Goal: Information Seeking & Learning: Learn about a topic

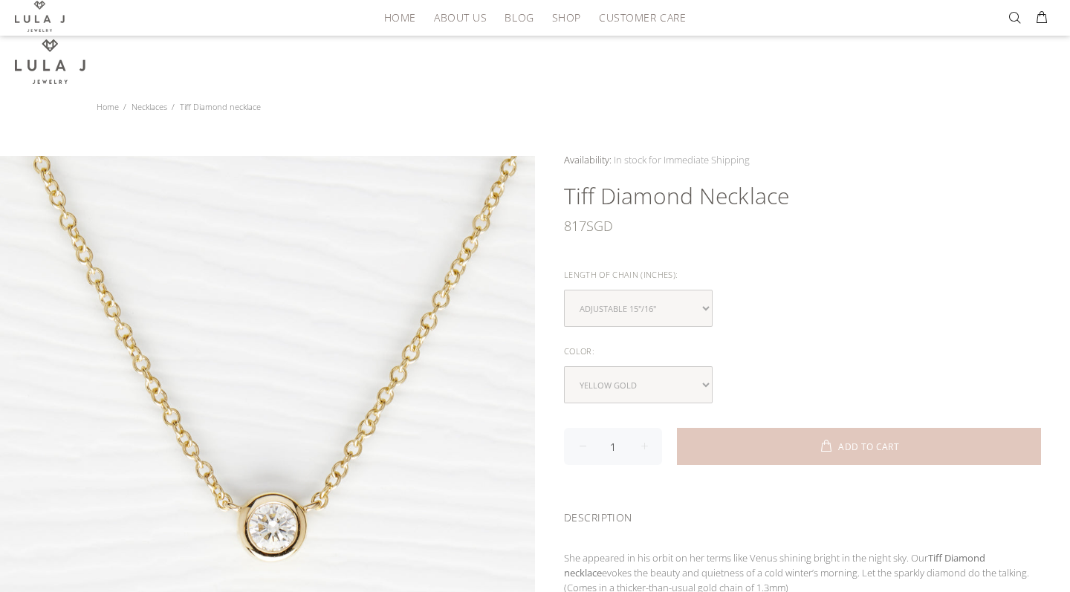
scroll to position [183, 0]
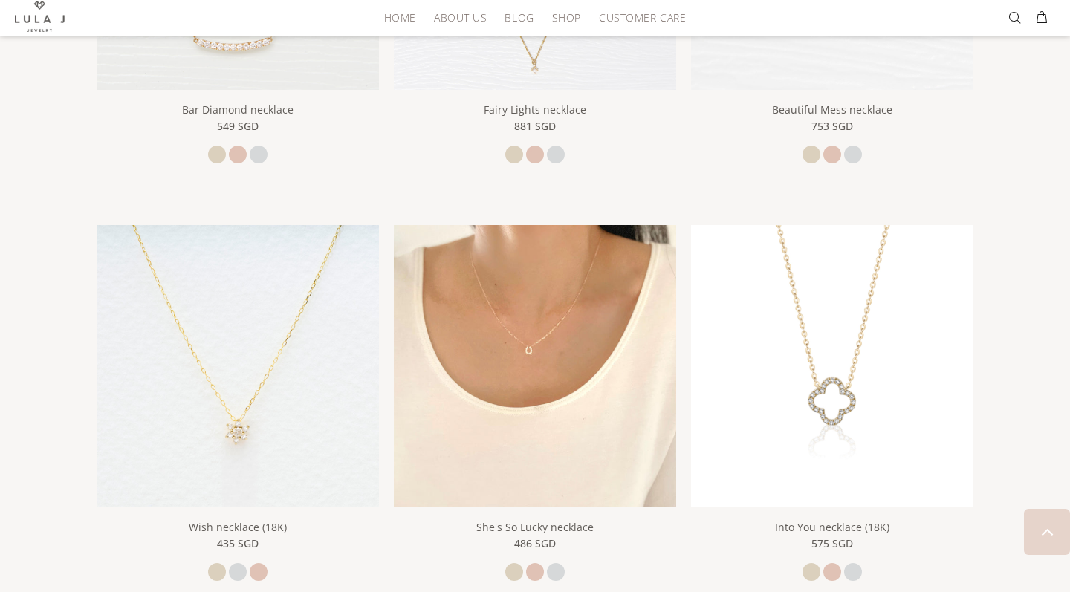
scroll to position [1406, 0]
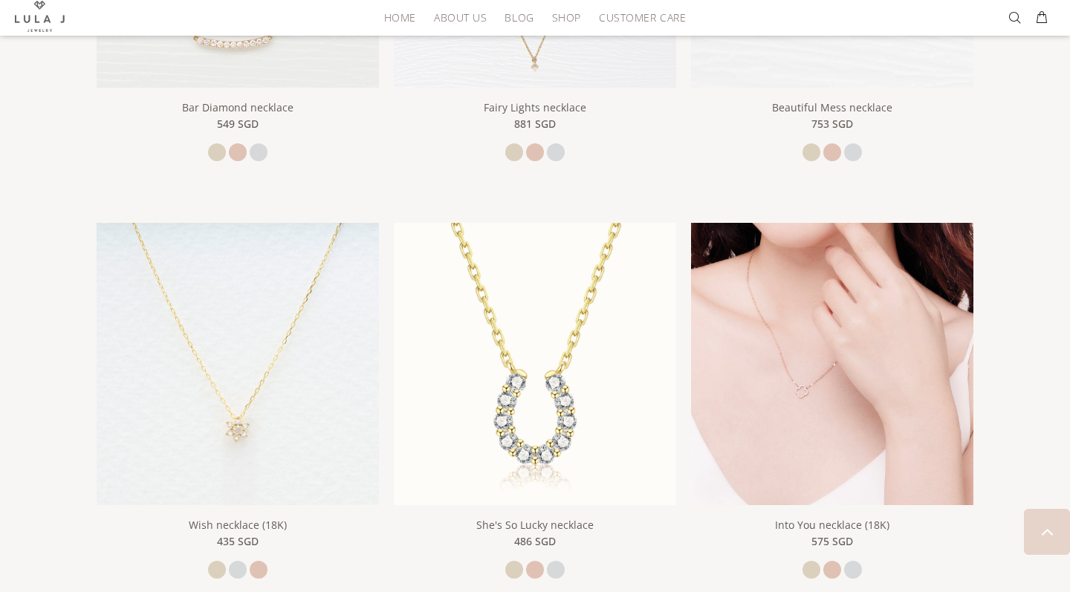
click at [711, 358] on img at bounding box center [832, 364] width 282 height 282
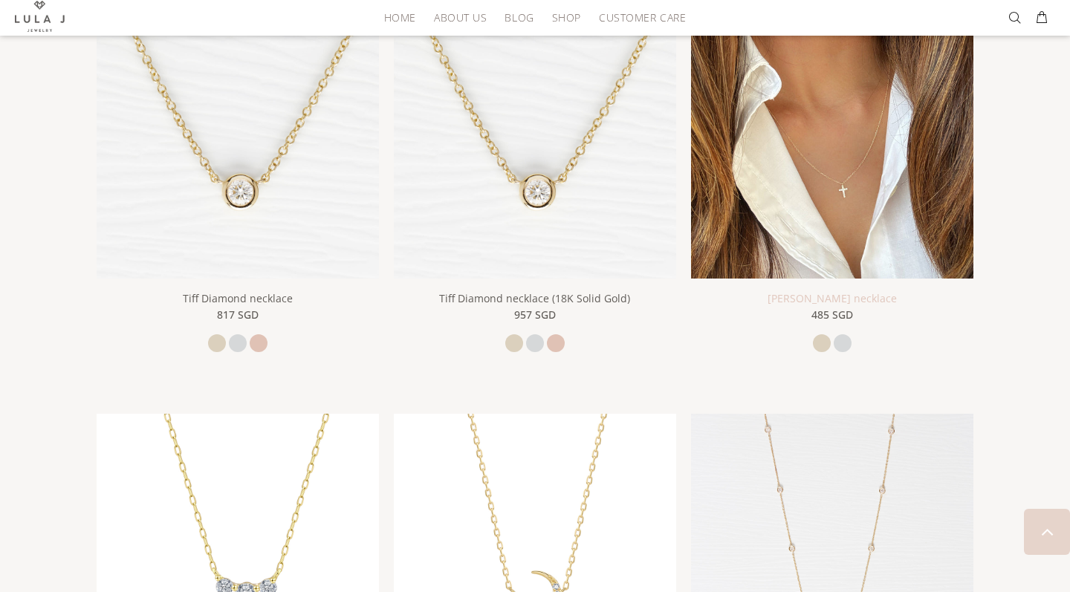
scroll to position [379, 0]
click at [836, 224] on img at bounding box center [832, 138] width 282 height 282
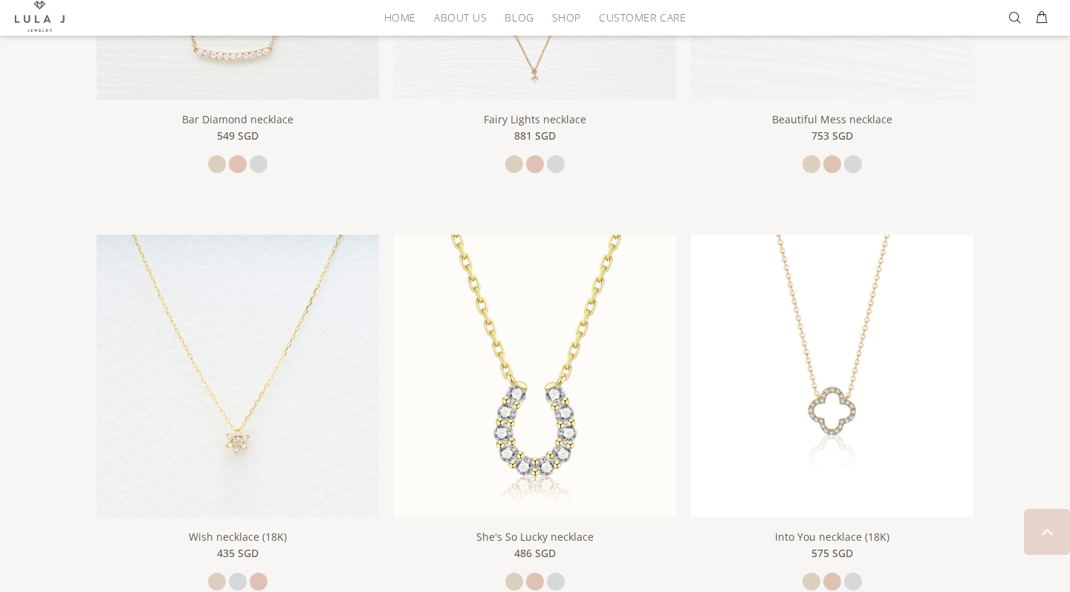
scroll to position [1396, 0]
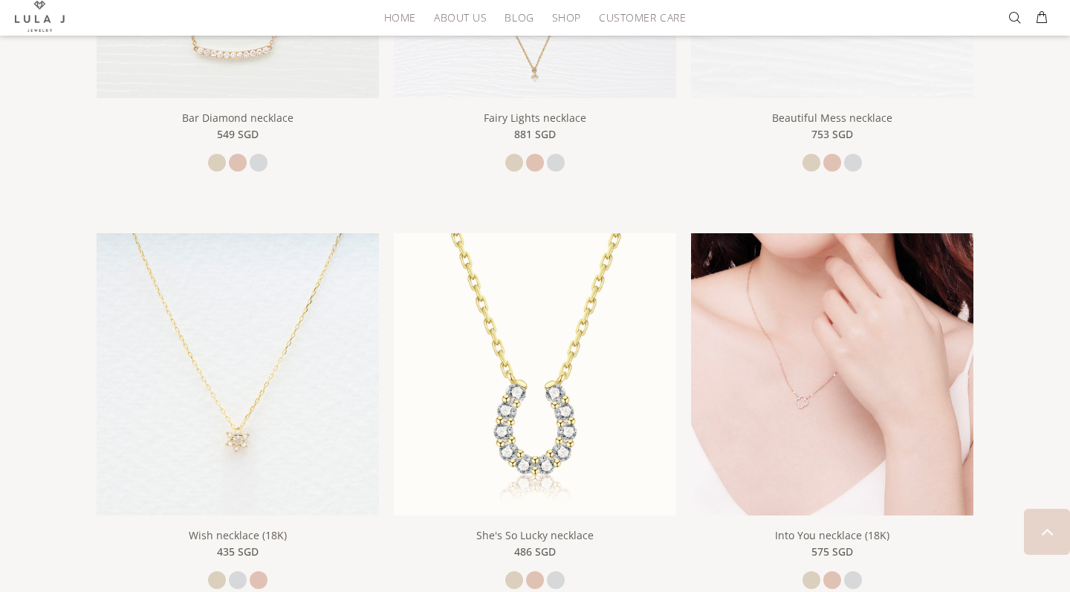
click at [820, 420] on img at bounding box center [832, 374] width 282 height 282
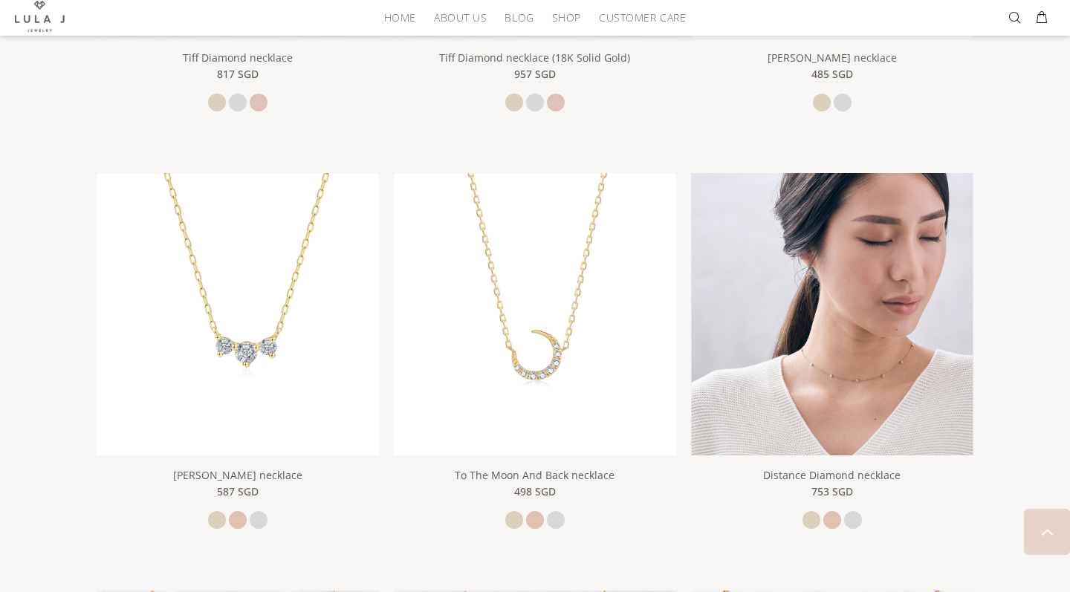
scroll to position [620, 0]
click at [757, 409] on img at bounding box center [832, 315] width 282 height 282
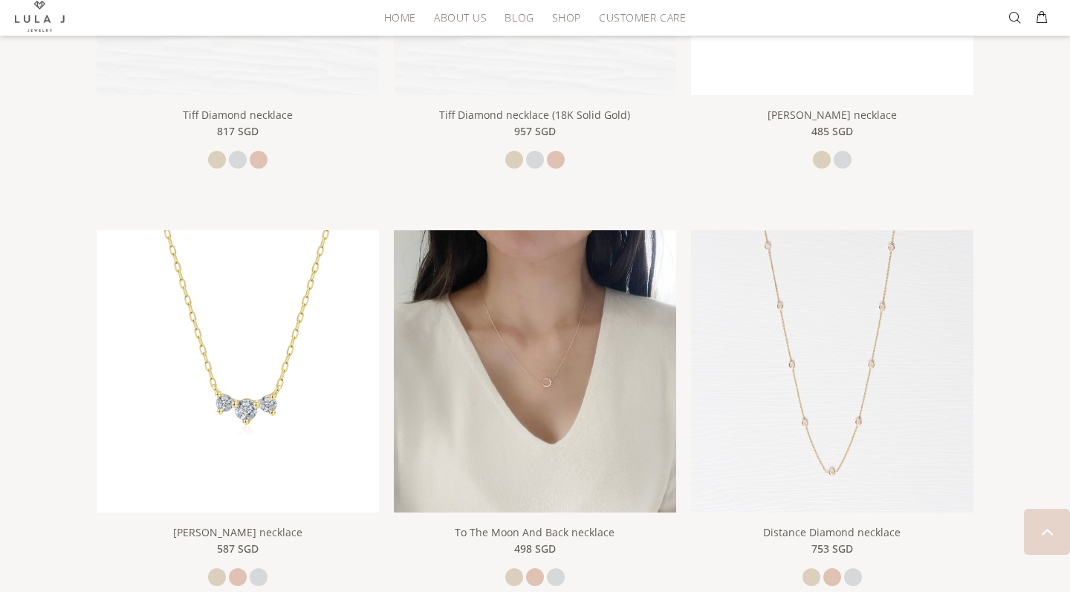
scroll to position [563, 0]
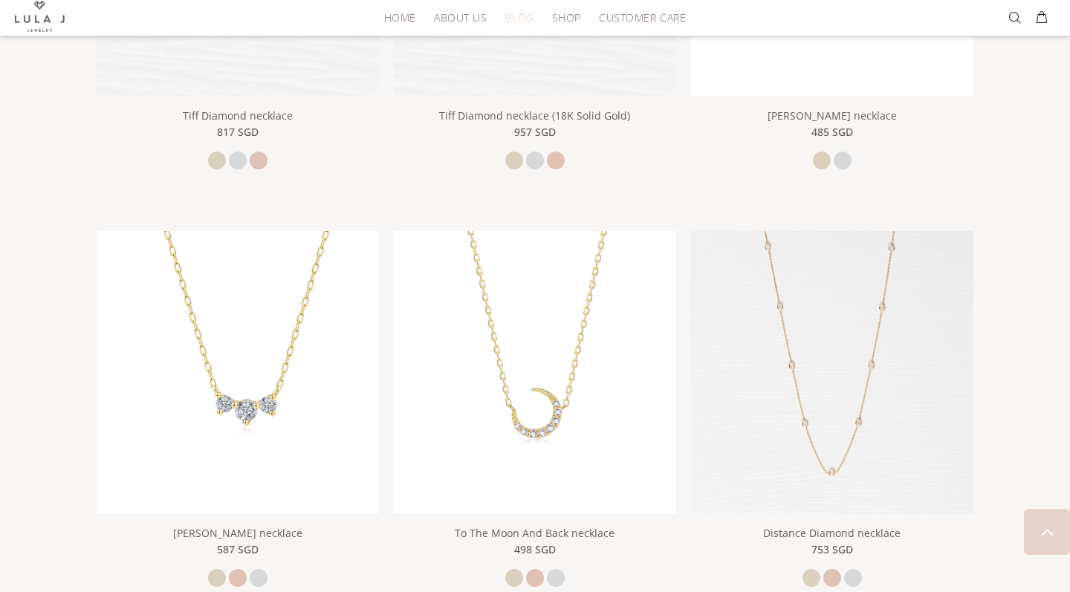
click at [517, 17] on span "Blog" at bounding box center [519, 17] width 29 height 11
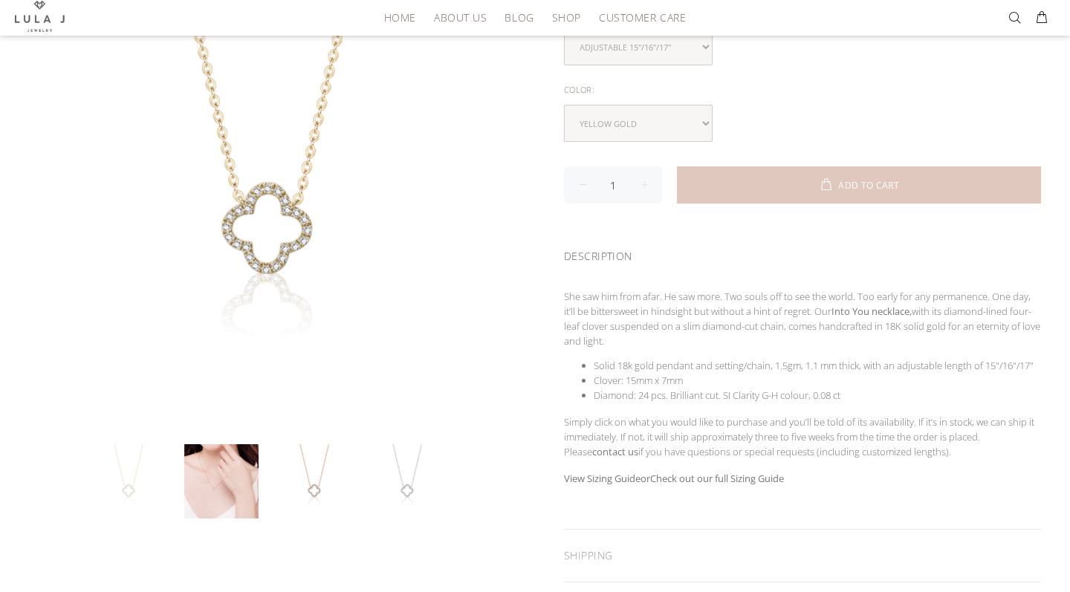
scroll to position [262, 0]
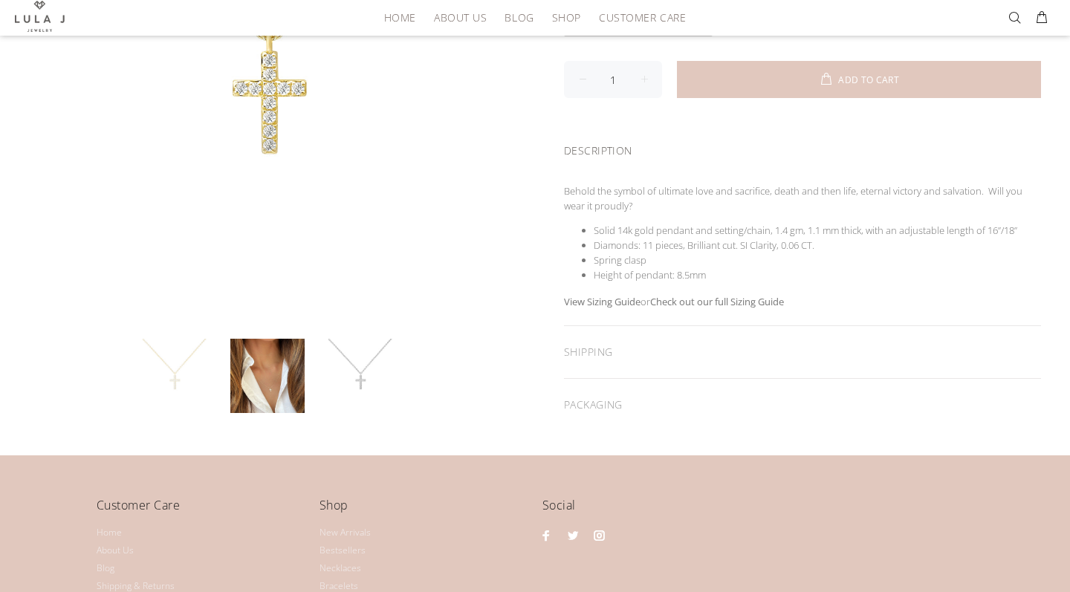
scroll to position [369, 0]
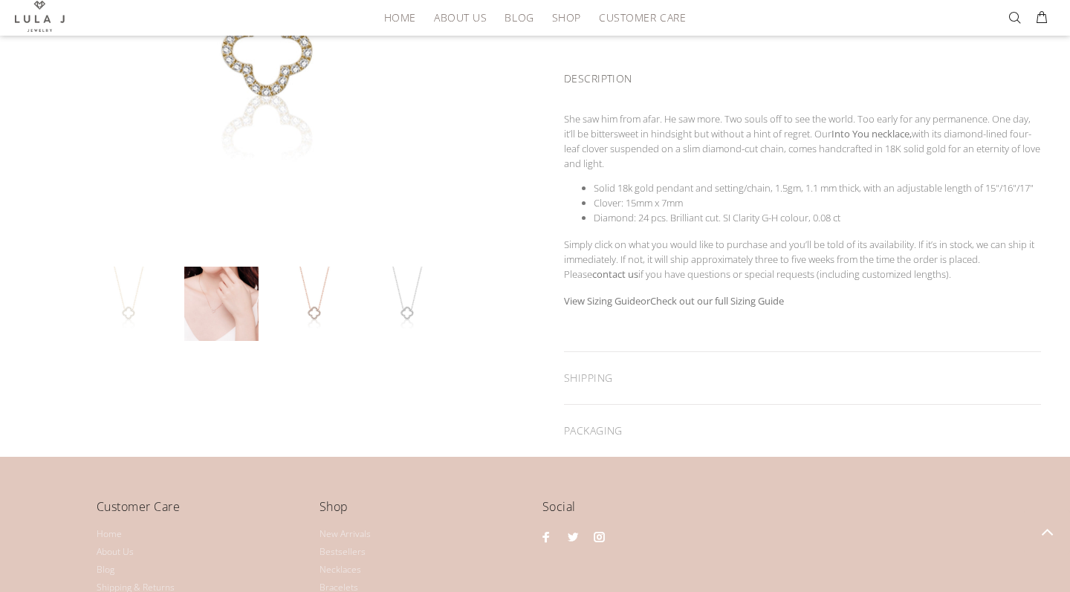
scroll to position [422, 0]
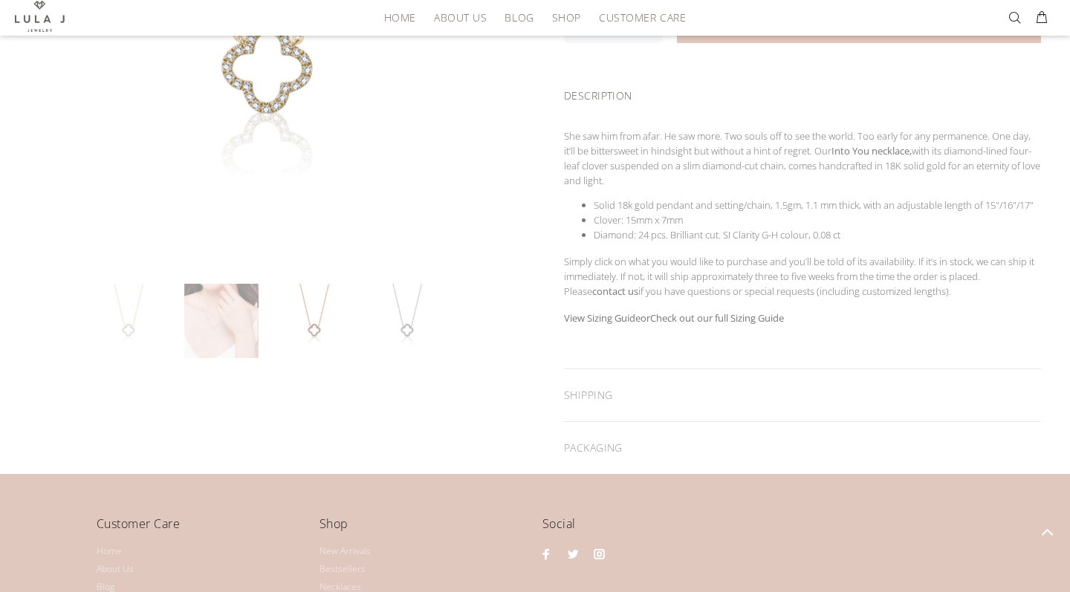
click at [201, 342] on link at bounding box center [221, 321] width 74 height 74
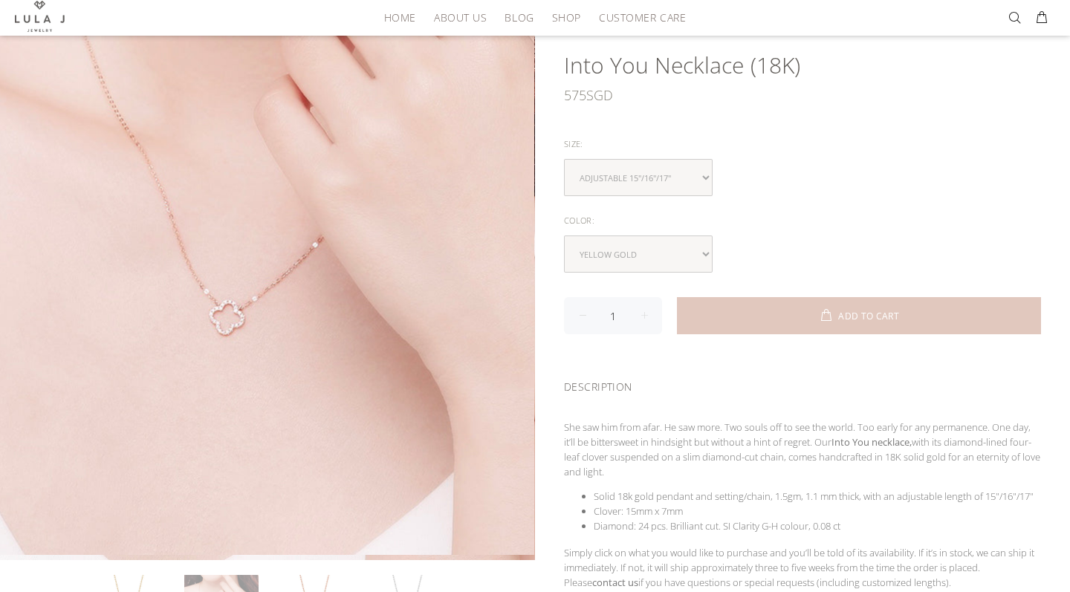
scroll to position [53, 0]
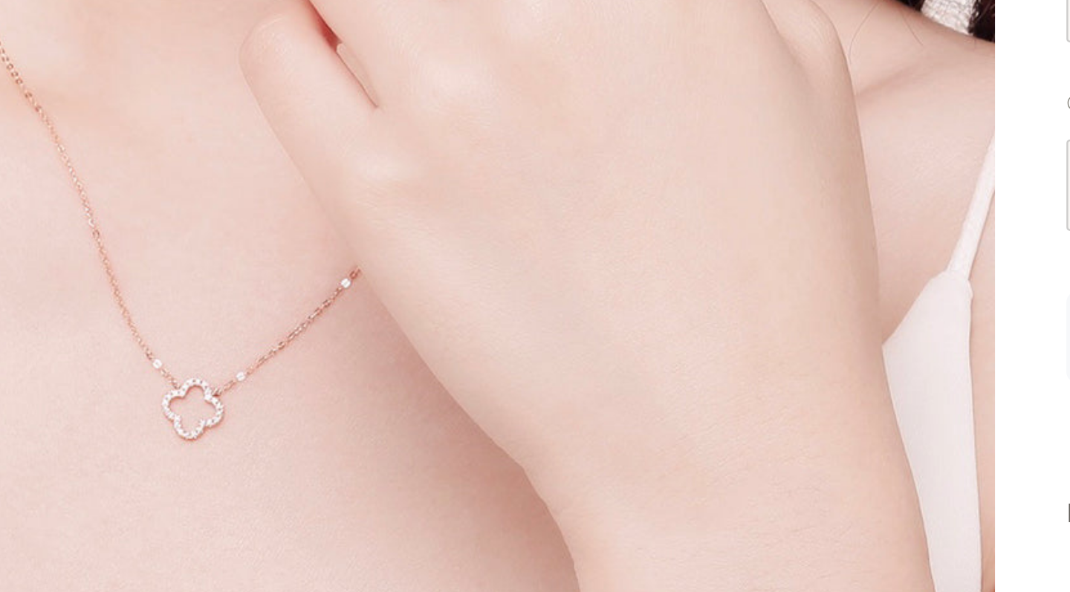
drag, startPoint x: 423, startPoint y: 152, endPoint x: 424, endPoint y: 181, distance: 28.3
click at [535, 180] on div "Availability: In stock for Immediate Shipping Many In stock for Immediate Shipp…" at bounding box center [802, 472] width 535 height 744
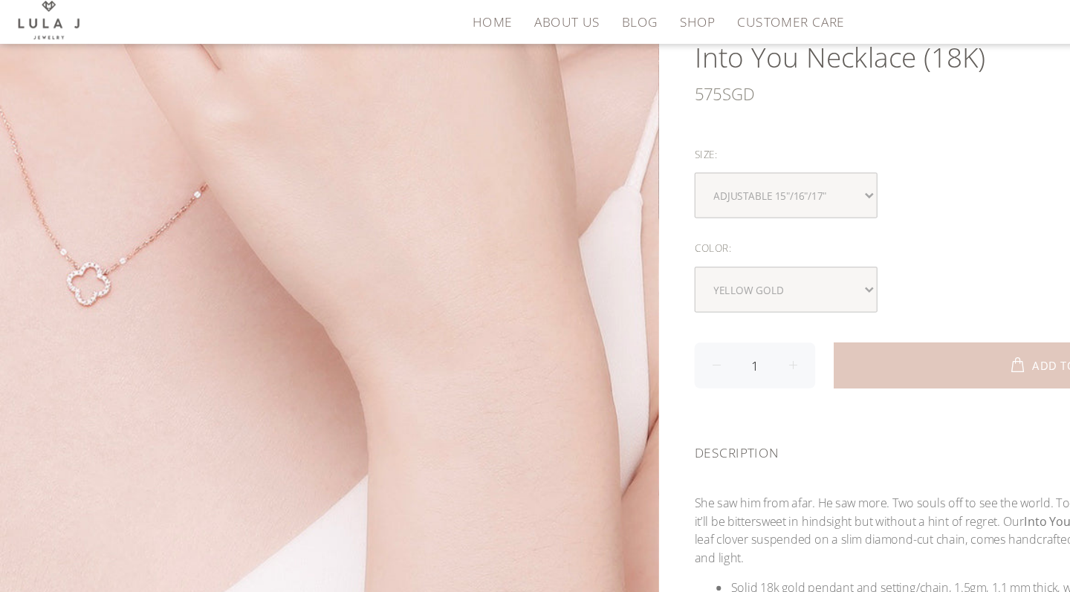
scroll to position [59, 0]
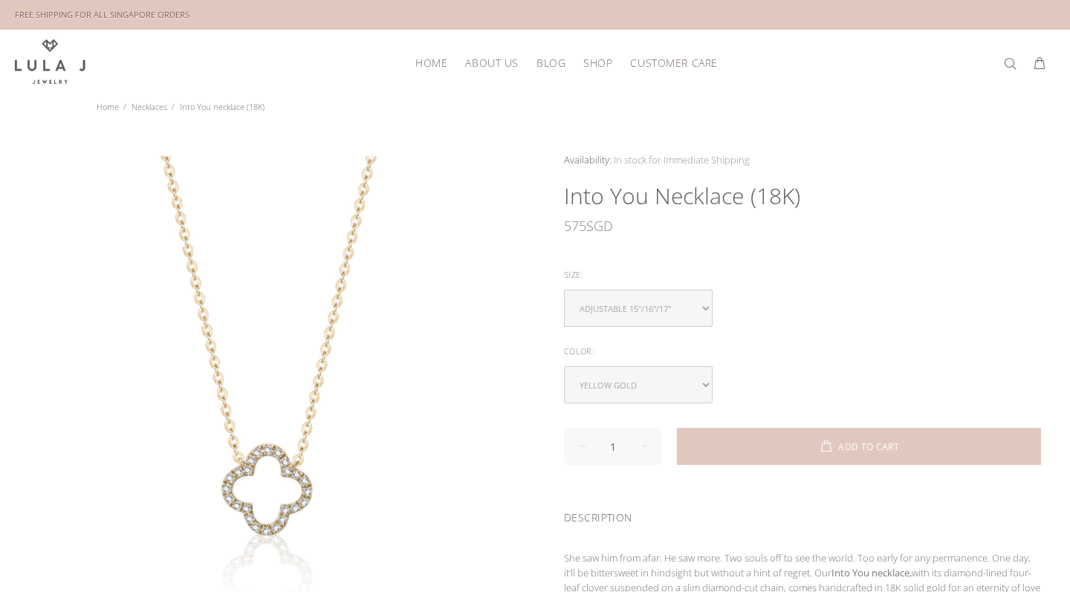
scroll to position [59, 0]
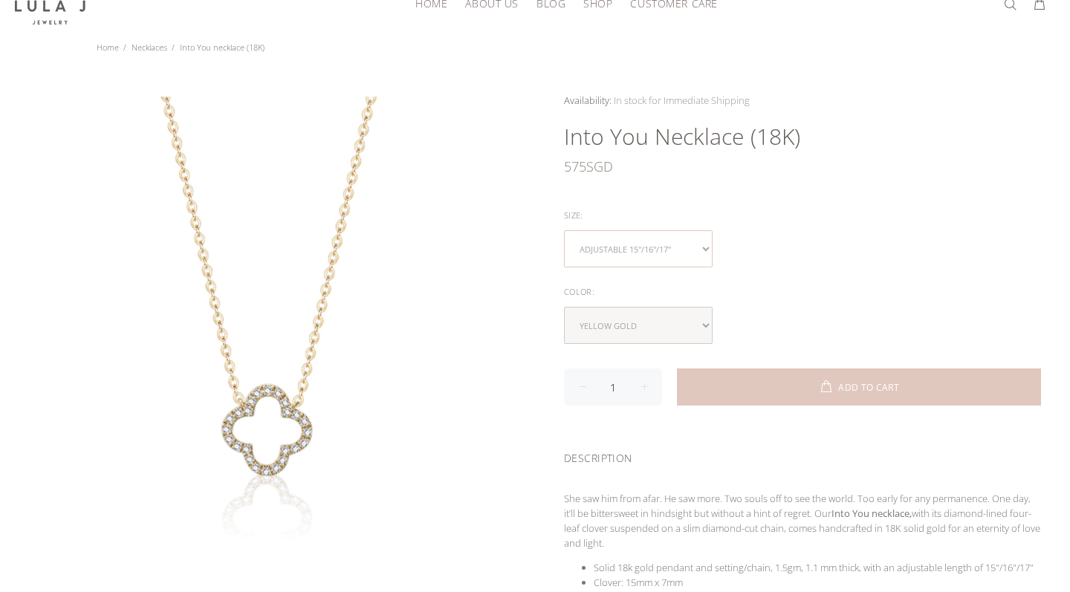
click at [703, 245] on select "Adjustable 15"/16"/17"" at bounding box center [638, 248] width 149 height 37
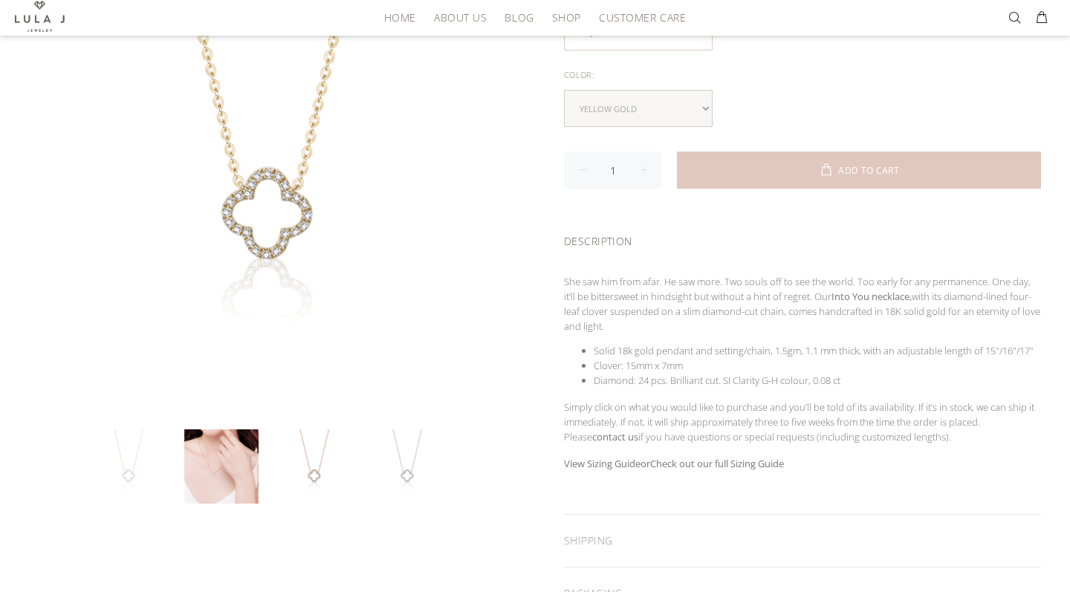
scroll to position [279, 0]
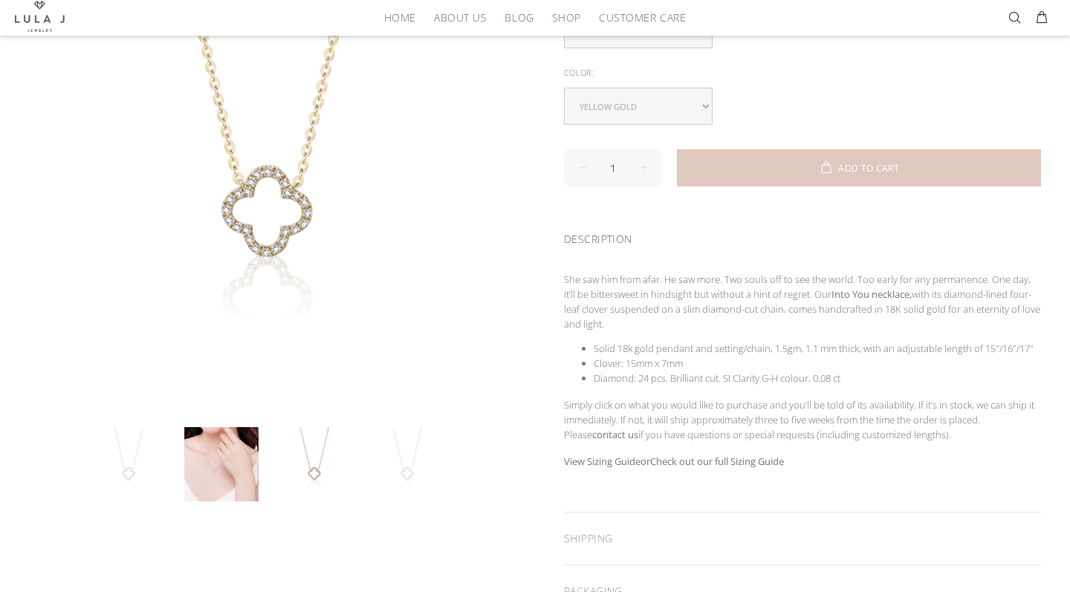
click at [411, 454] on link at bounding box center [407, 464] width 74 height 74
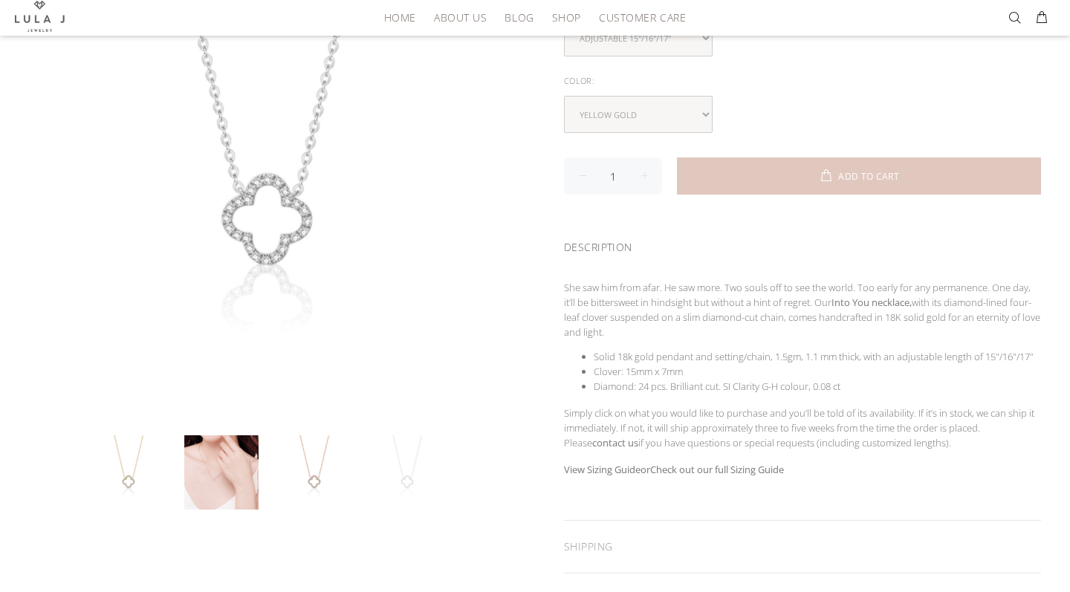
scroll to position [271, 0]
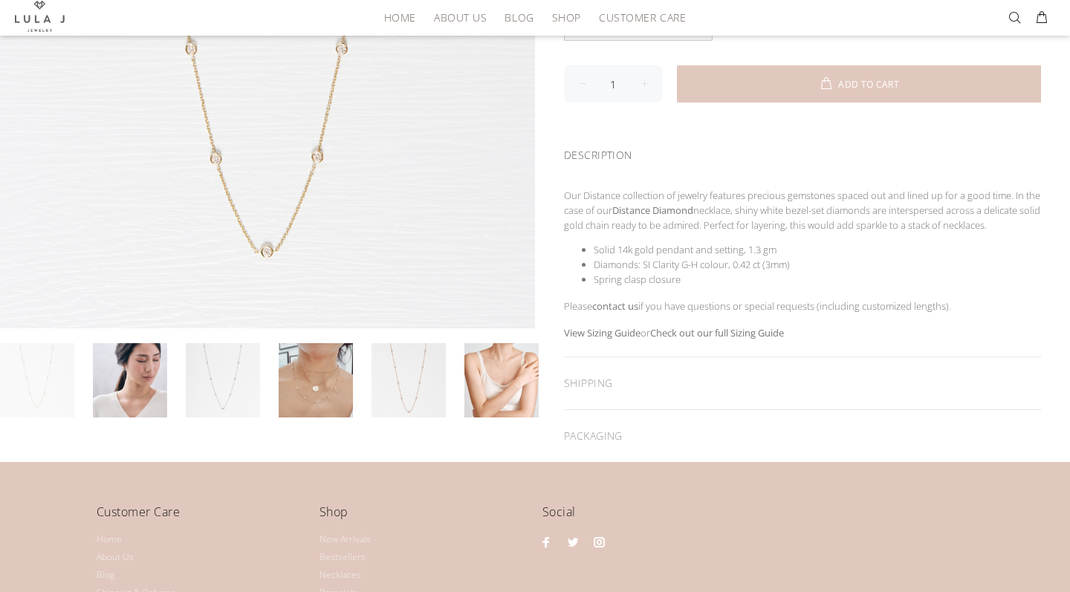
scroll to position [364, 0]
click at [136, 390] on link at bounding box center [130, 379] width 74 height 74
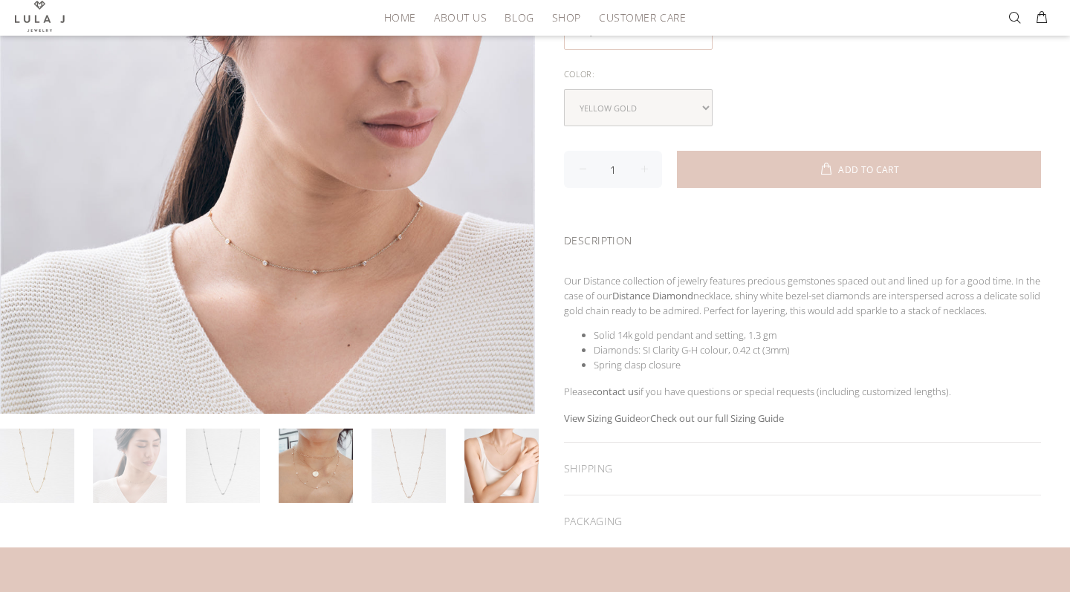
scroll to position [286, 0]
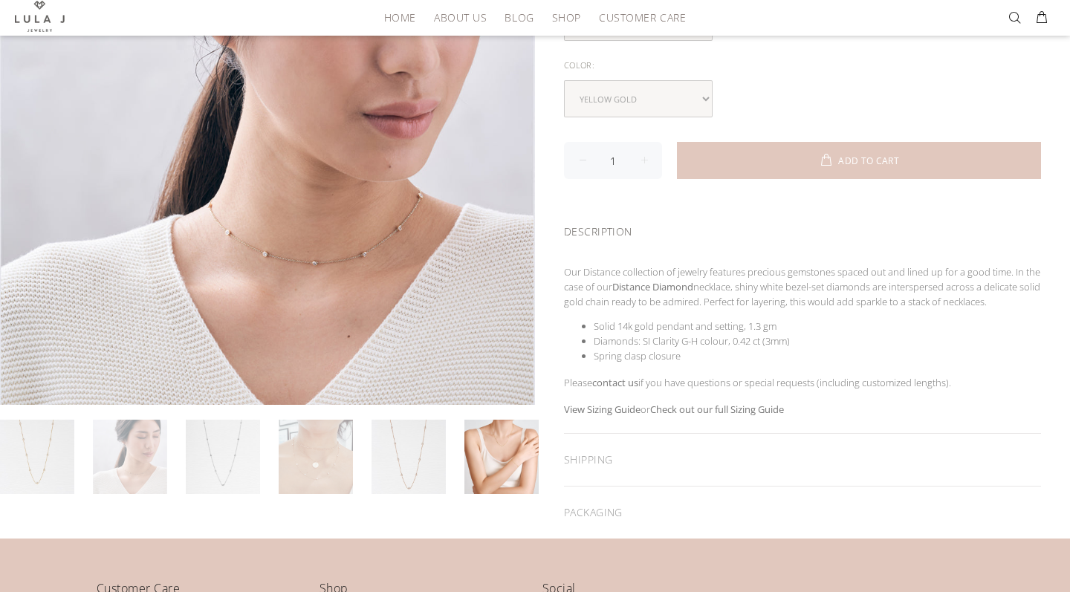
click at [327, 450] on link at bounding box center [316, 457] width 74 height 74
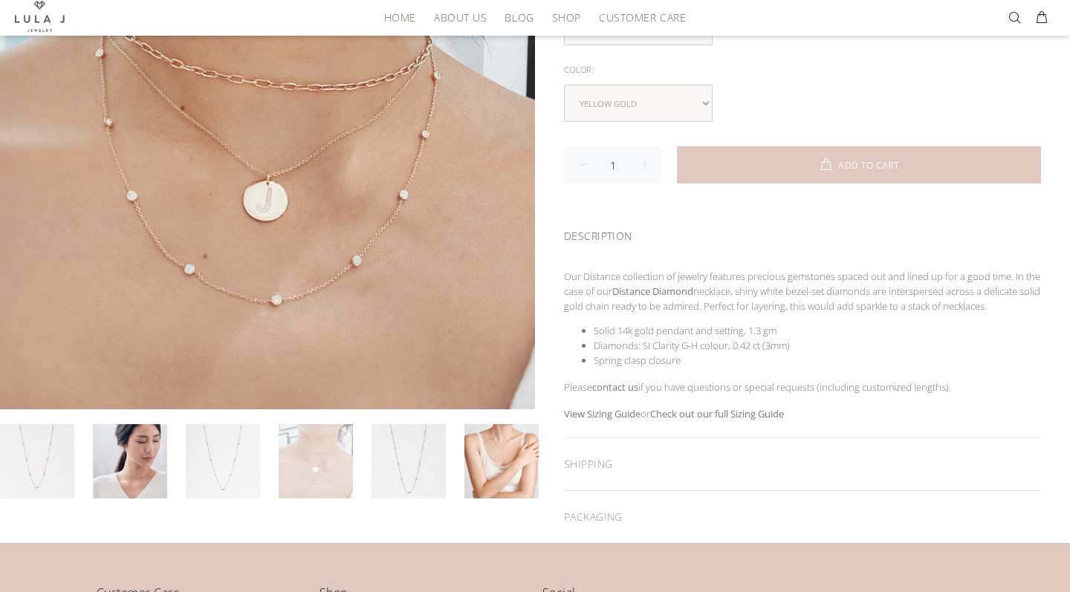
scroll to position [283, 0]
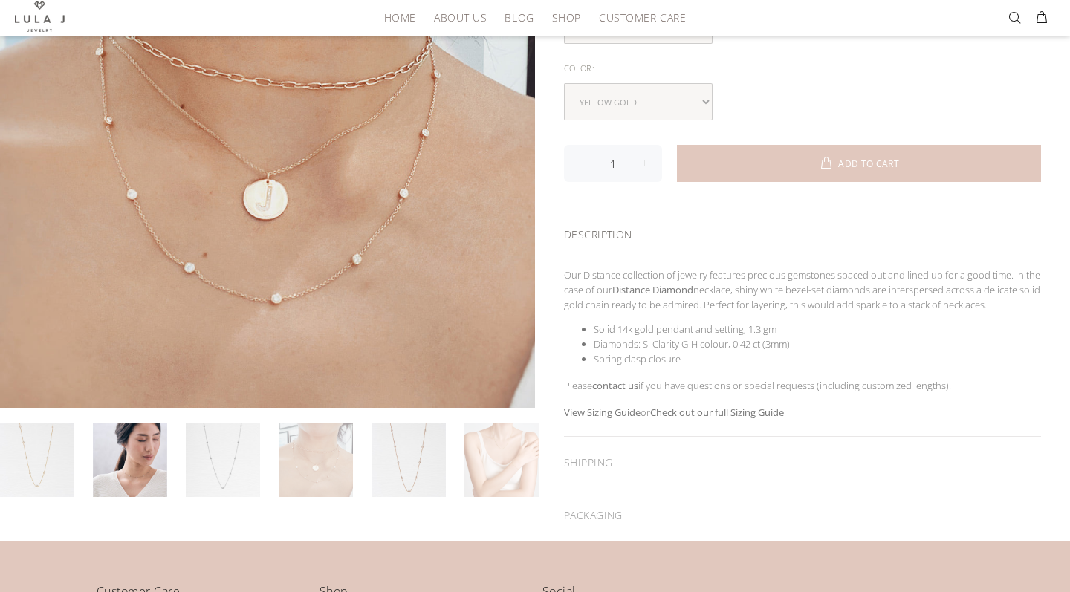
click at [511, 463] on link at bounding box center [502, 460] width 74 height 74
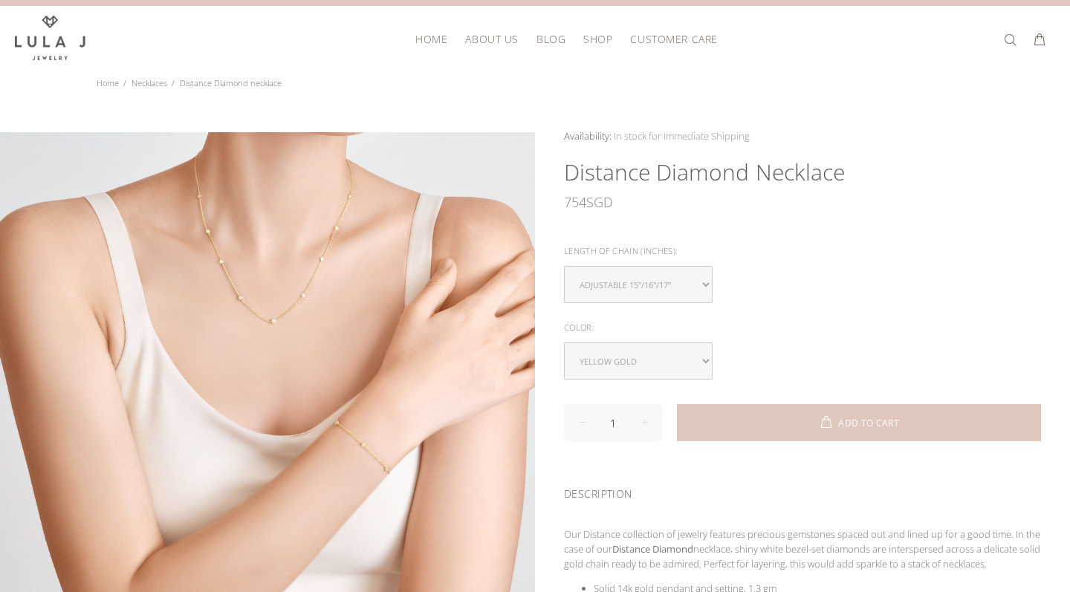
scroll to position [18, 0]
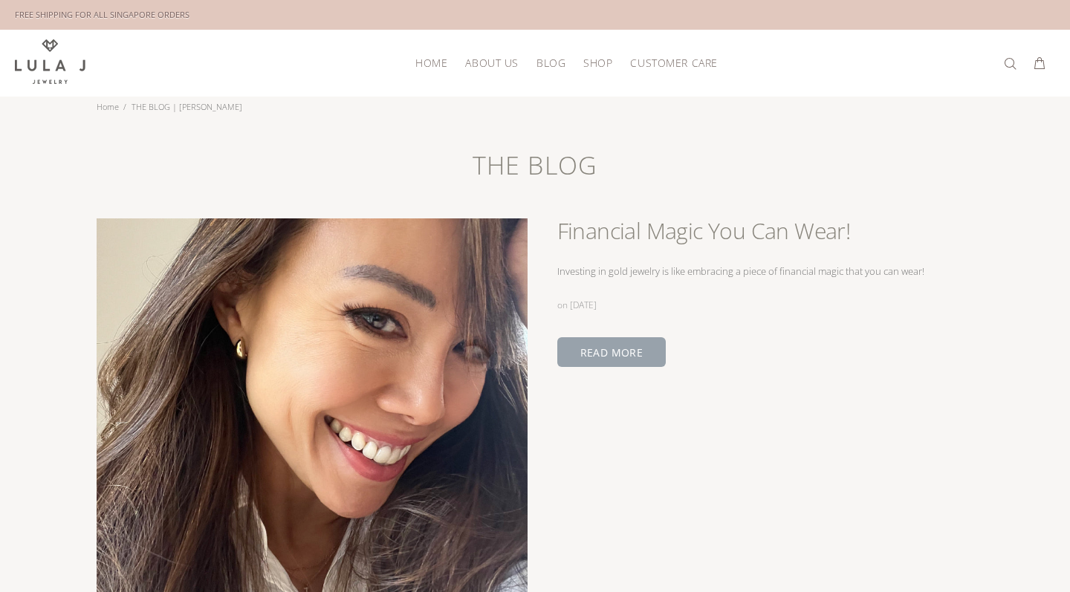
click at [610, 349] on link "READ MORE" at bounding box center [612, 352] width 109 height 30
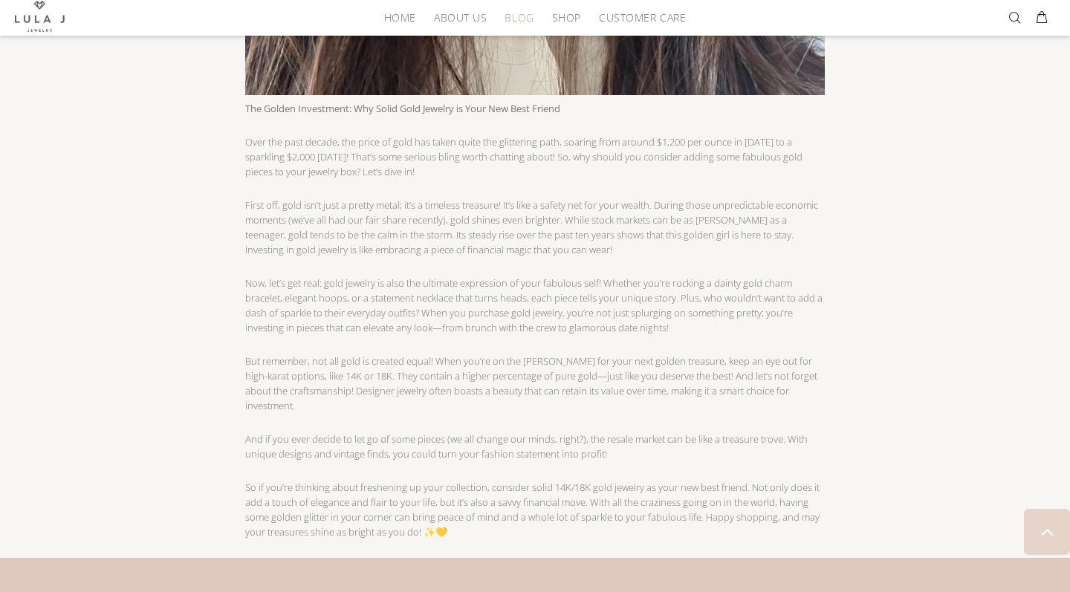
scroll to position [801, 0]
